Goal: Task Accomplishment & Management: Manage account settings

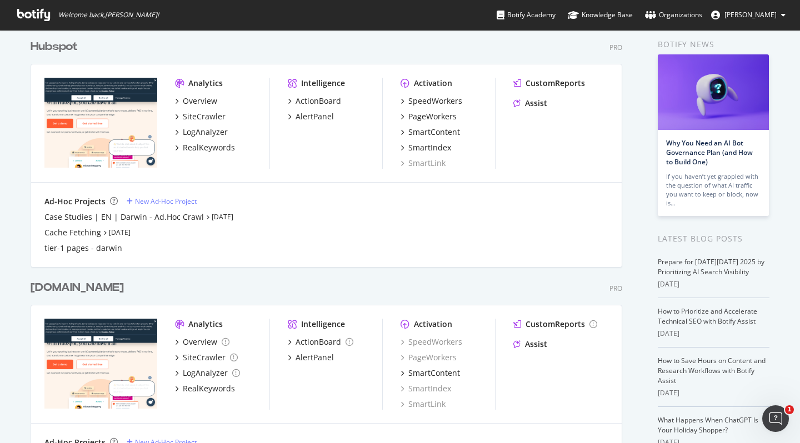
scroll to position [50, 0]
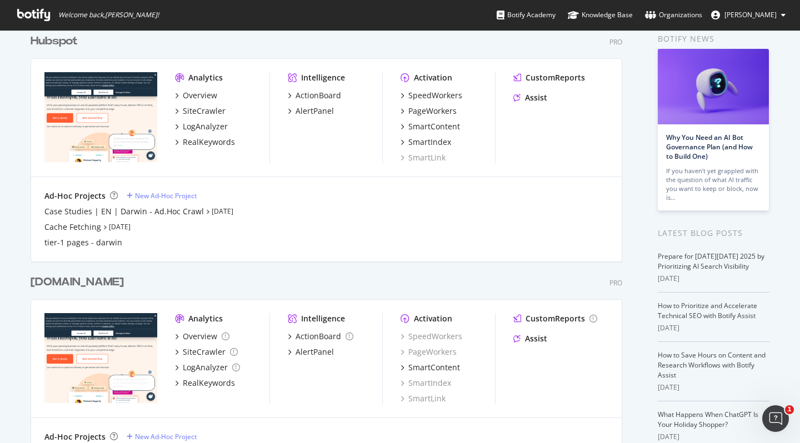
click at [67, 46] on div "Hubspot" at bounding box center [54, 41] width 47 height 16
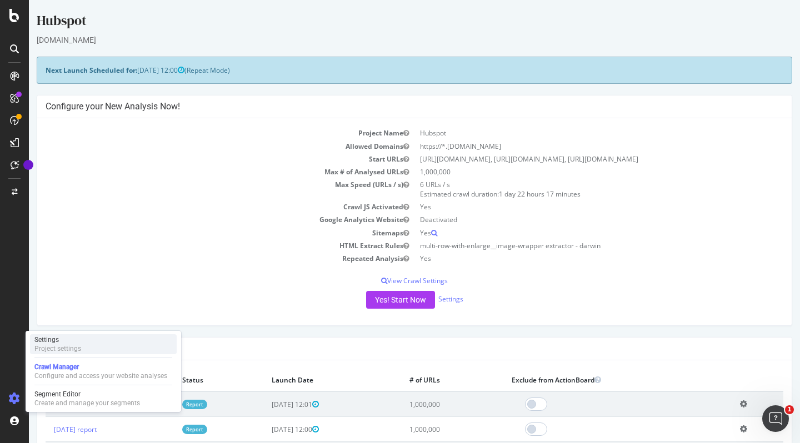
click at [109, 351] on div "Settings Project settings" at bounding box center [103, 345] width 147 height 20
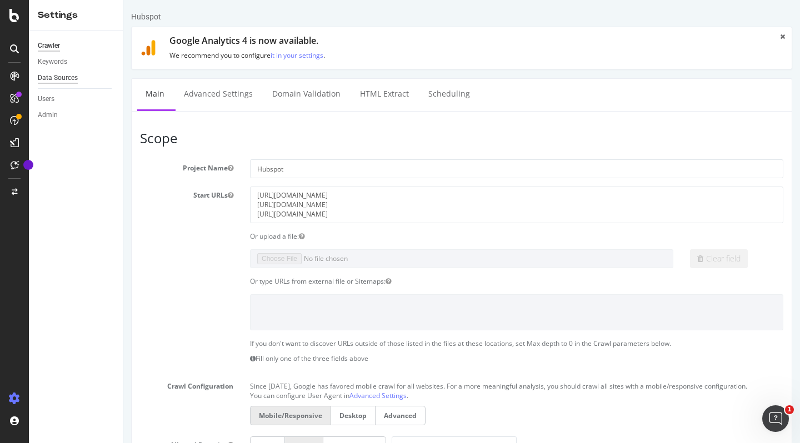
click at [72, 83] on div "Data Sources" at bounding box center [58, 78] width 40 height 12
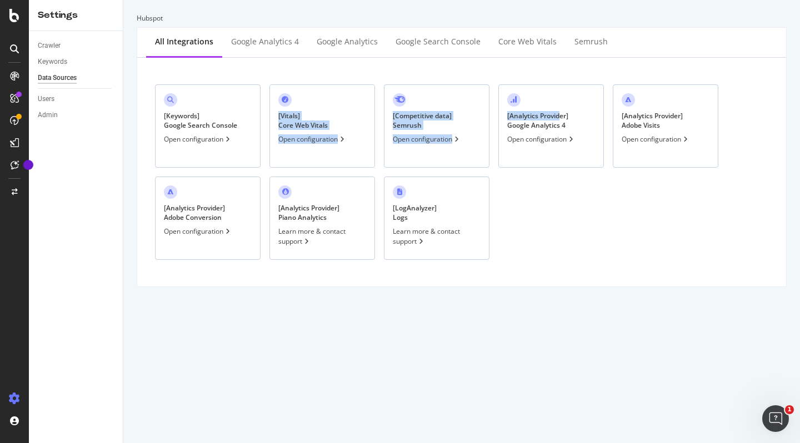
drag, startPoint x: 562, startPoint y: 114, endPoint x: 301, endPoint y: 68, distance: 265.1
click at [304, 68] on div "[ Keywords ] Google Search Console Open configuration [ Vitals ] Core Web Vital…" at bounding box center [461, 172] width 631 height 211
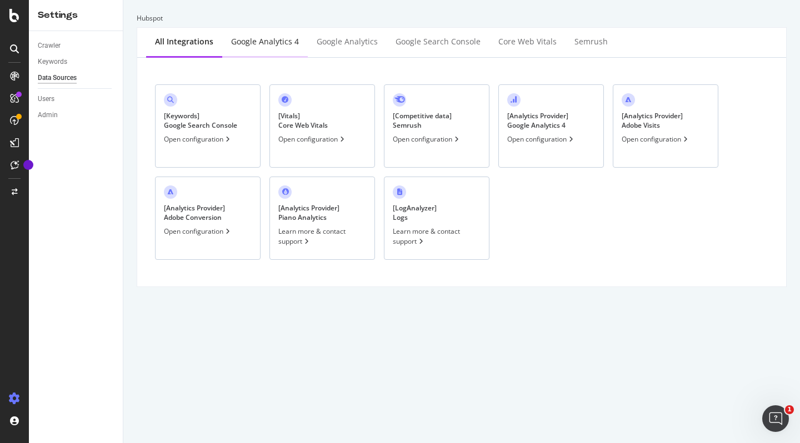
click at [240, 45] on div "Google Analytics 4" at bounding box center [265, 41] width 68 height 11
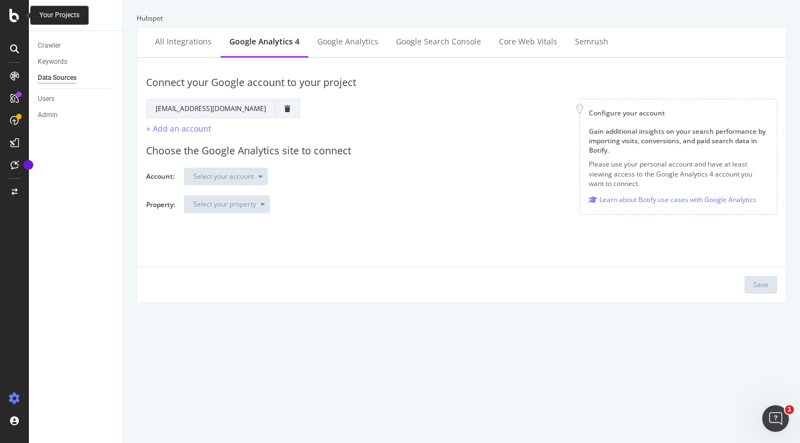
click at [18, 16] on icon at bounding box center [14, 15] width 10 height 13
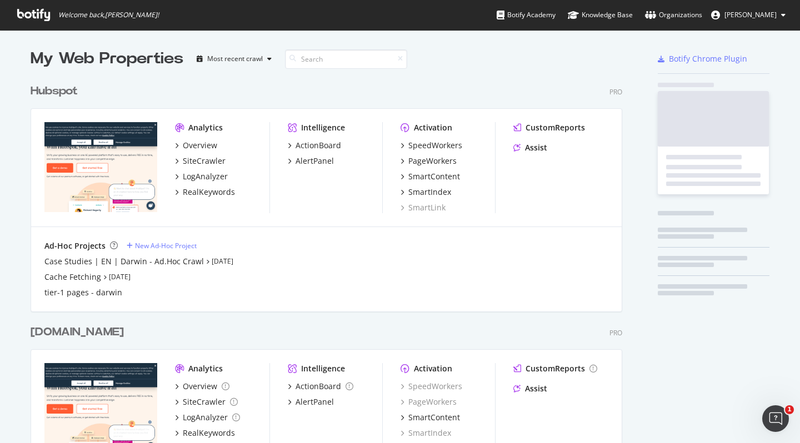
scroll to position [435, 784]
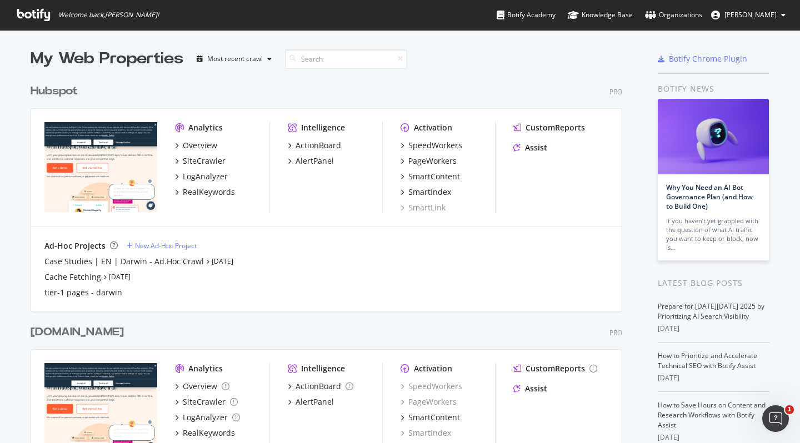
click at [702, 21] on link "Organizations" at bounding box center [673, 15] width 57 height 30
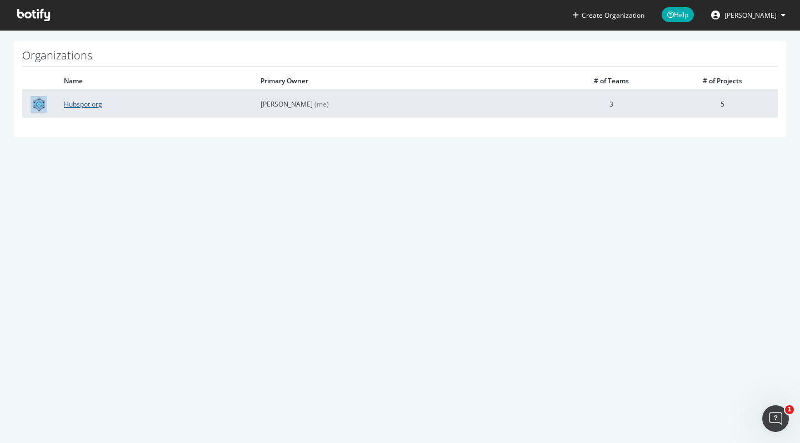
click at [94, 107] on link "Hubspot org" at bounding box center [83, 103] width 38 height 9
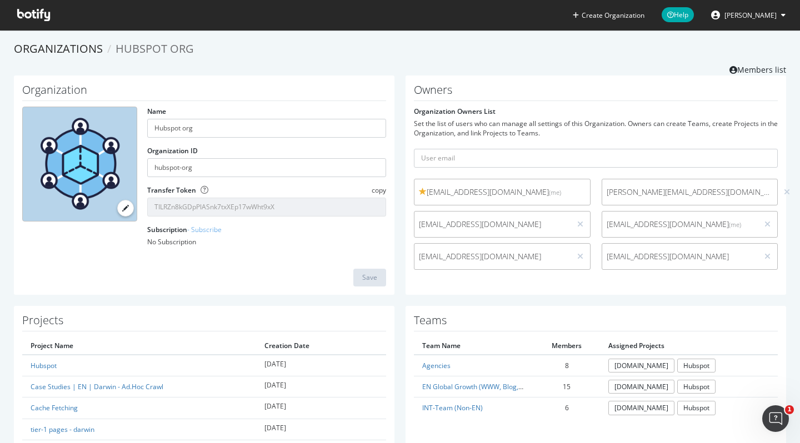
click at [438, 256] on span "brsanders@hubspot.com" at bounding box center [492, 256] width 147 height 11
drag, startPoint x: 438, startPoint y: 256, endPoint x: 495, endPoint y: 261, distance: 56.4
click at [495, 261] on span "brsanders@hubspot.com" at bounding box center [492, 256] width 147 height 11
copy span "brsanders@hubspot.com"
click at [757, 17] on span "[PERSON_NAME]" at bounding box center [751, 15] width 52 height 9
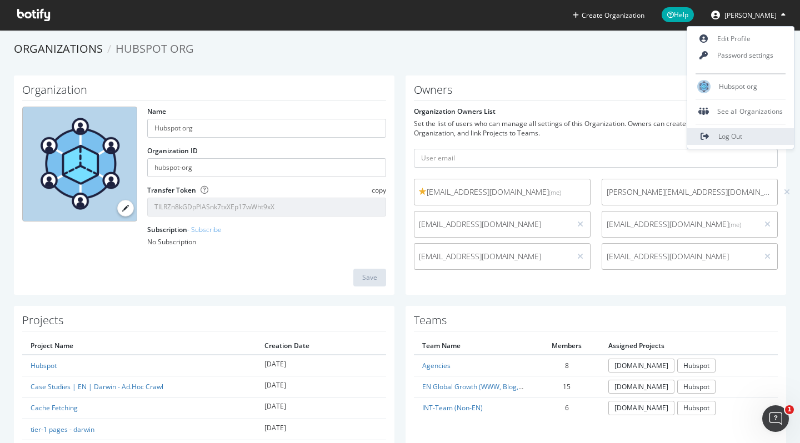
click at [740, 131] on div "Log Out" at bounding box center [740, 136] width 107 height 24
click at [740, 131] on link "Log Out" at bounding box center [740, 136] width 107 height 17
